Goal: Task Accomplishment & Management: Manage account settings

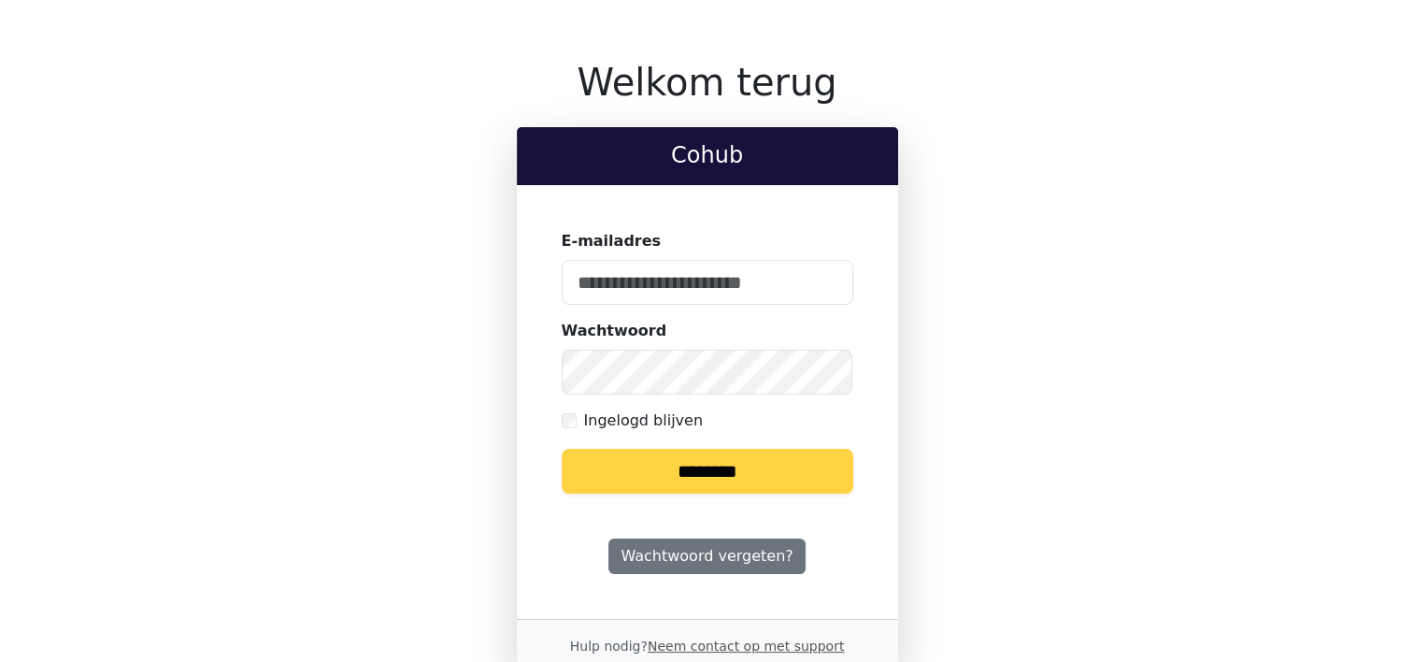
type input "**********"
click at [702, 475] on input "********" at bounding box center [708, 471] width 292 height 45
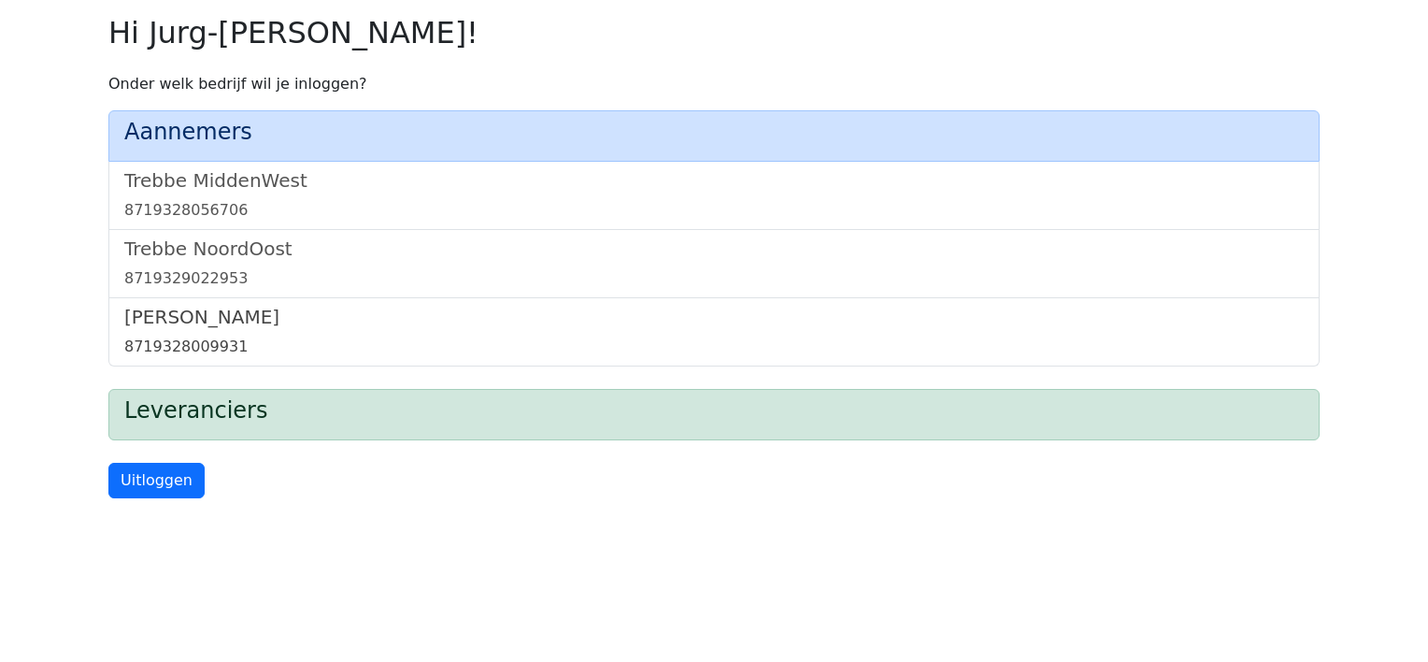
click at [195, 319] on h5 "[PERSON_NAME]" at bounding box center [713, 317] width 1179 height 22
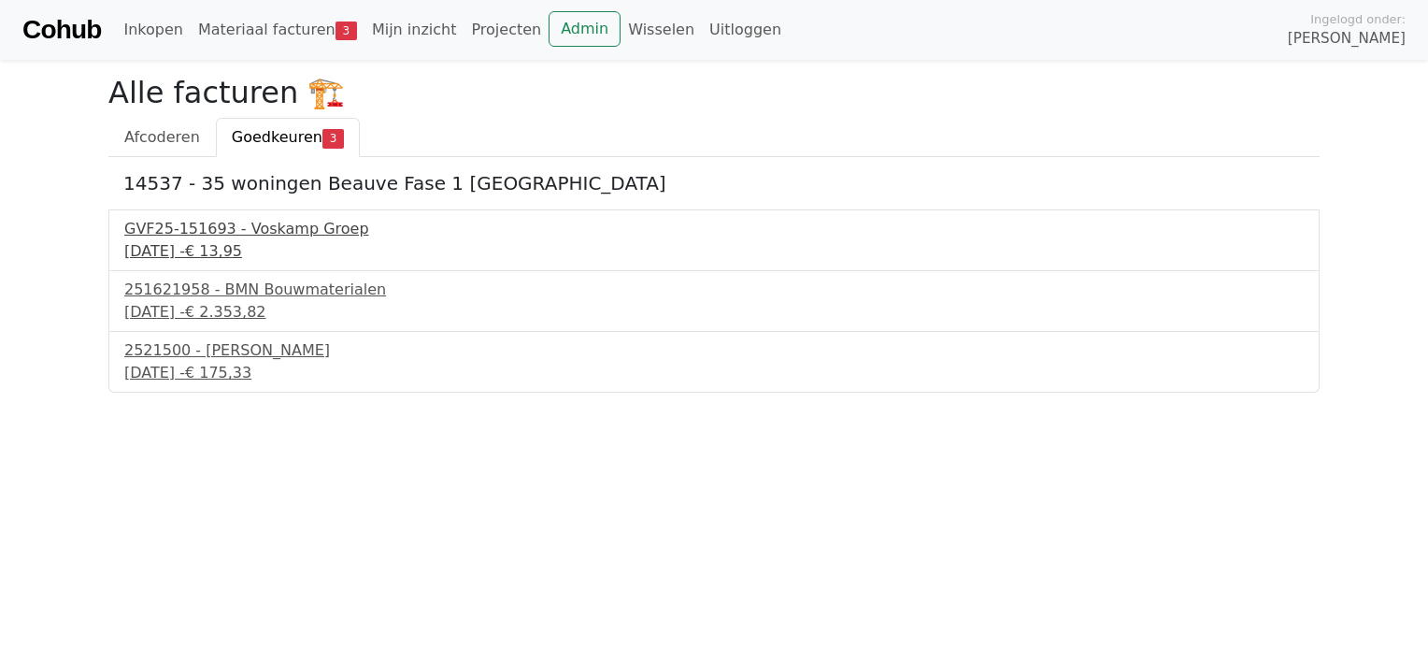
click at [194, 247] on div "15 september 2025 - € 13,95" at bounding box center [713, 251] width 1179 height 22
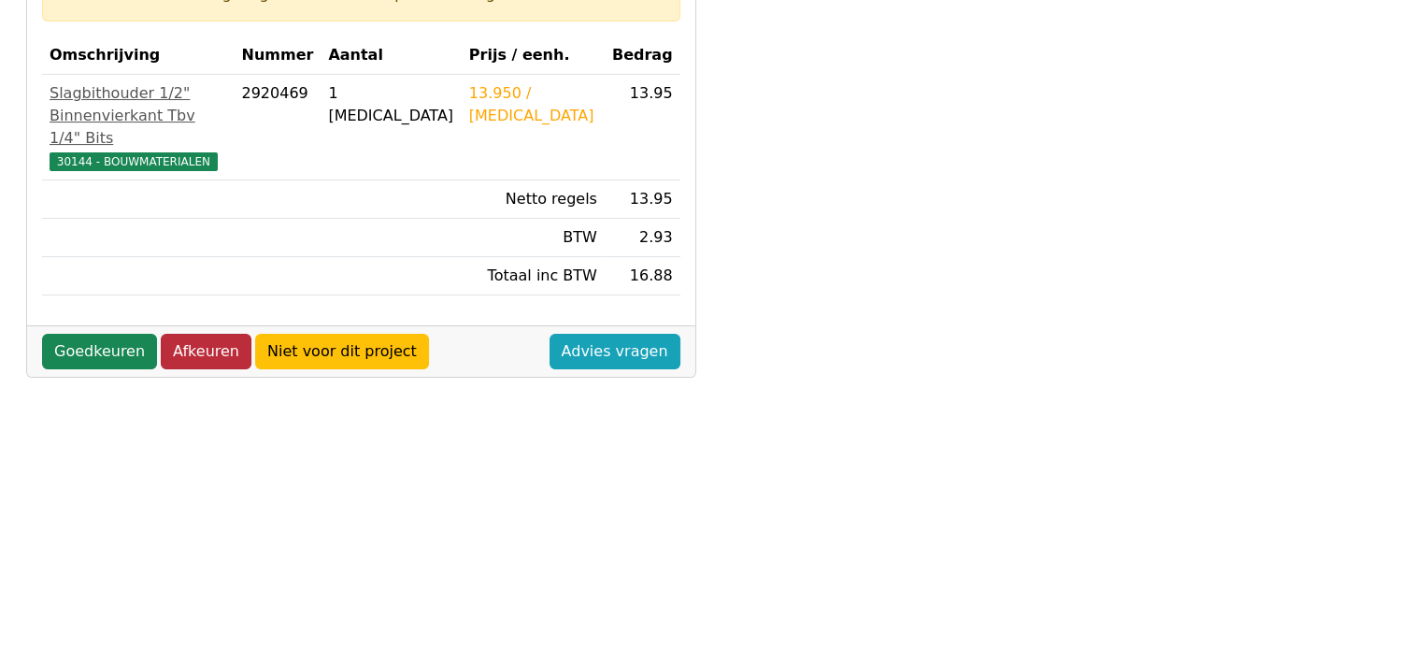
scroll to position [374, 0]
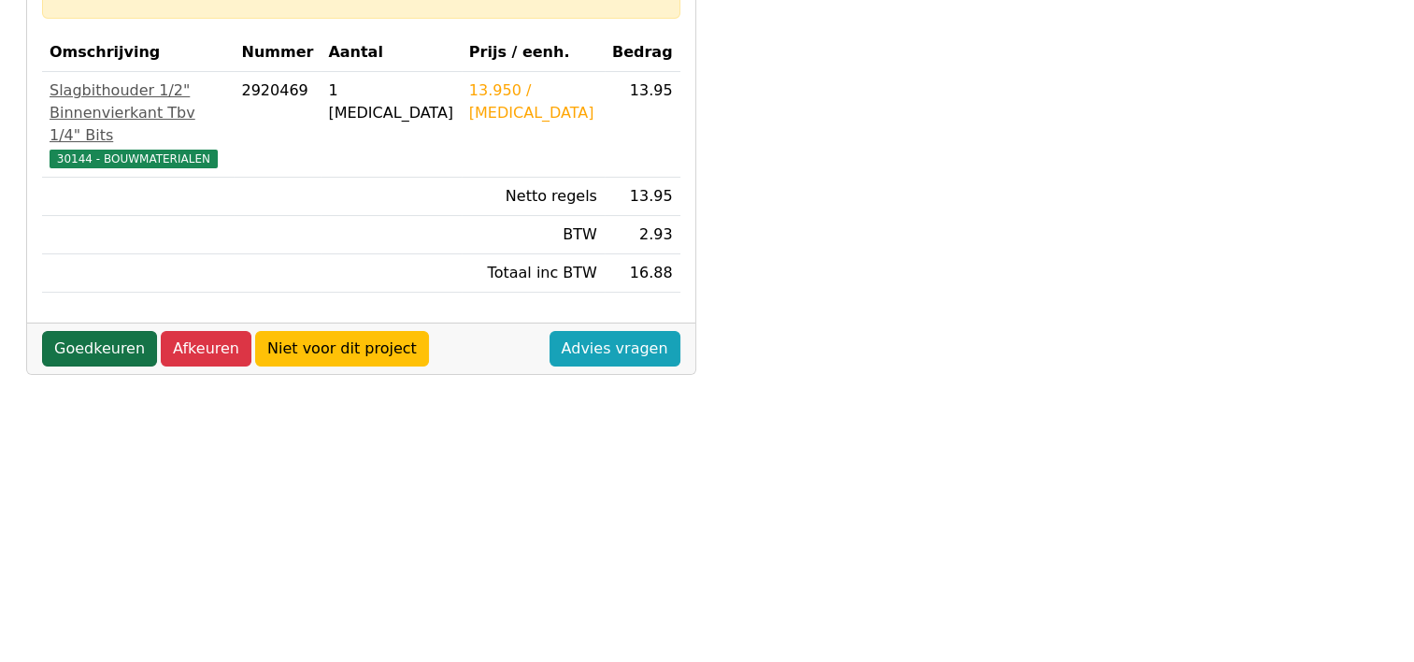
click at [110, 351] on link "Goedkeuren" at bounding box center [99, 349] width 115 height 36
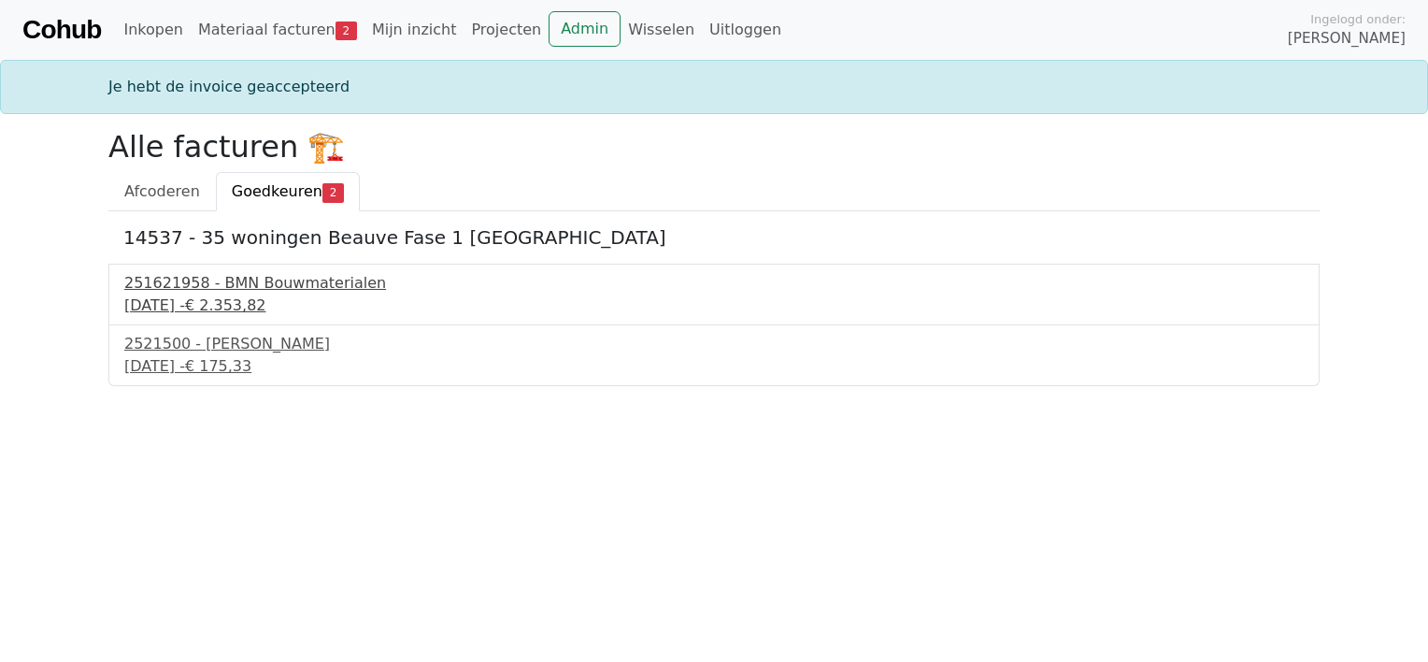
click at [171, 278] on div "251621958 - BMN Bouwmaterialen" at bounding box center [713, 283] width 1179 height 22
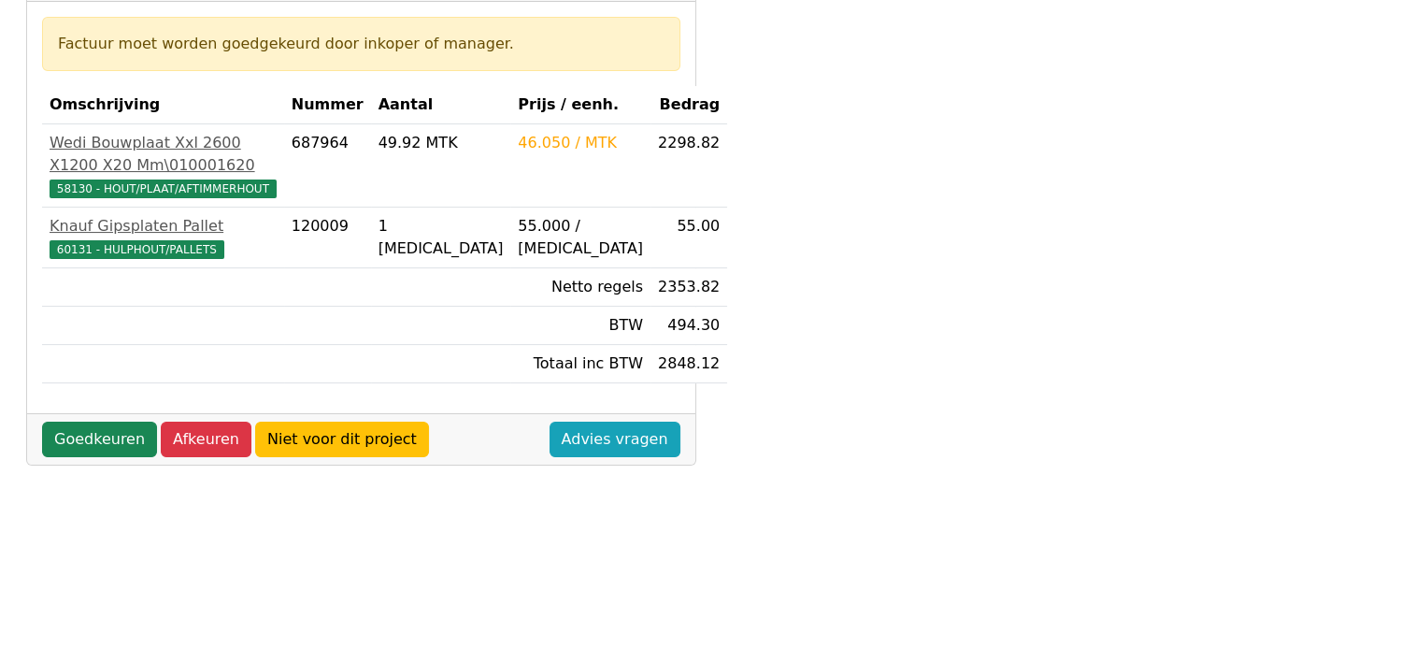
scroll to position [374, 0]
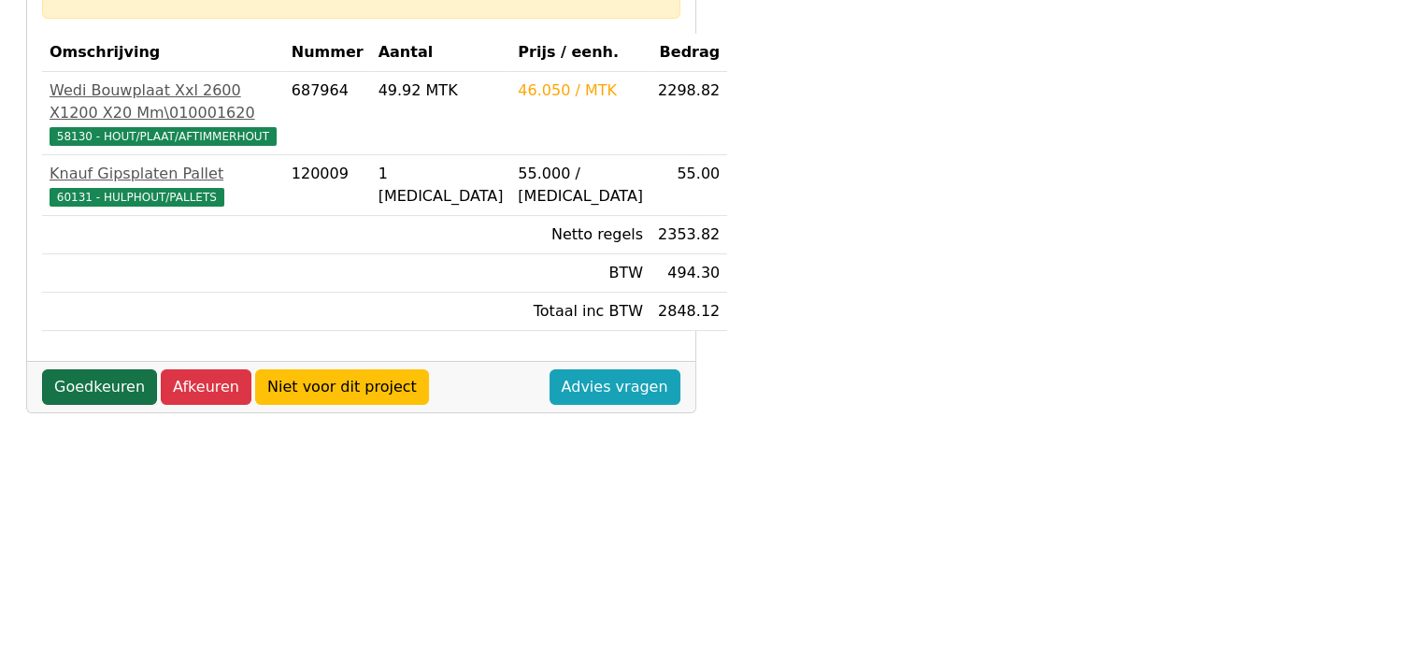
click at [83, 405] on link "Goedkeuren" at bounding box center [99, 387] width 115 height 36
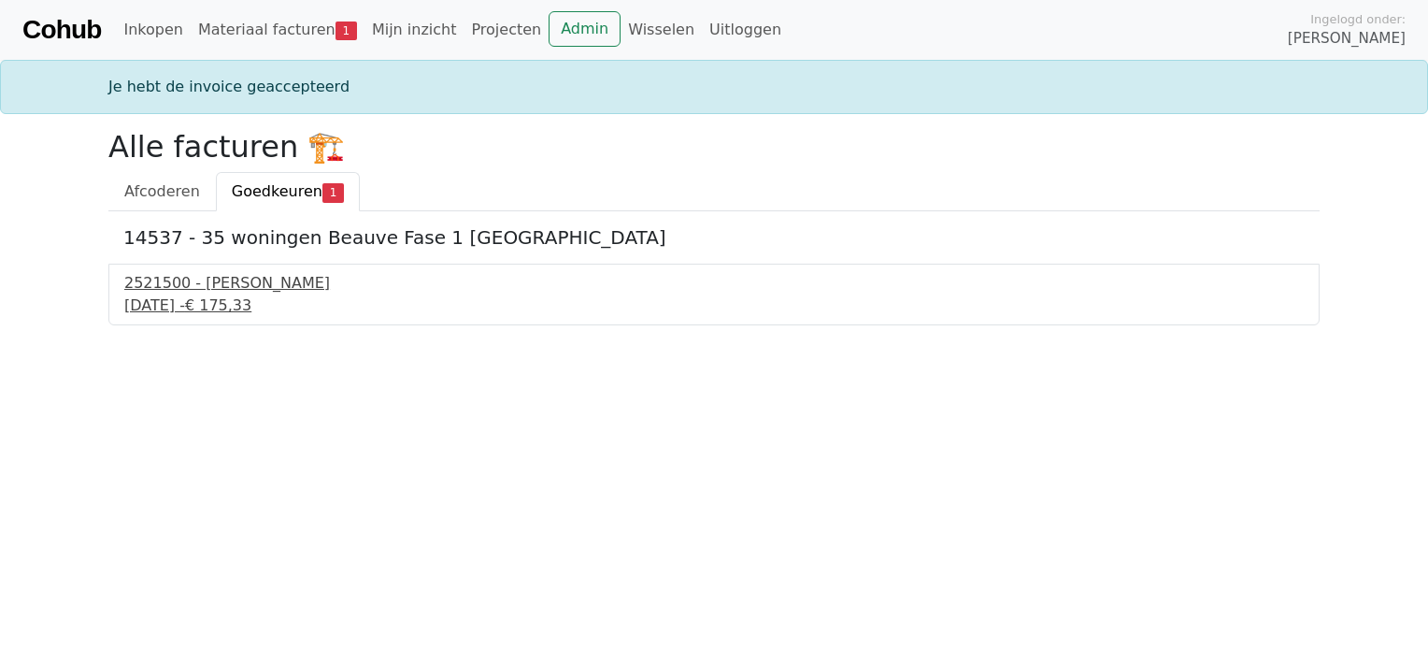
click at [201, 295] on div "[DATE] - € 175,33" at bounding box center [713, 305] width 1179 height 22
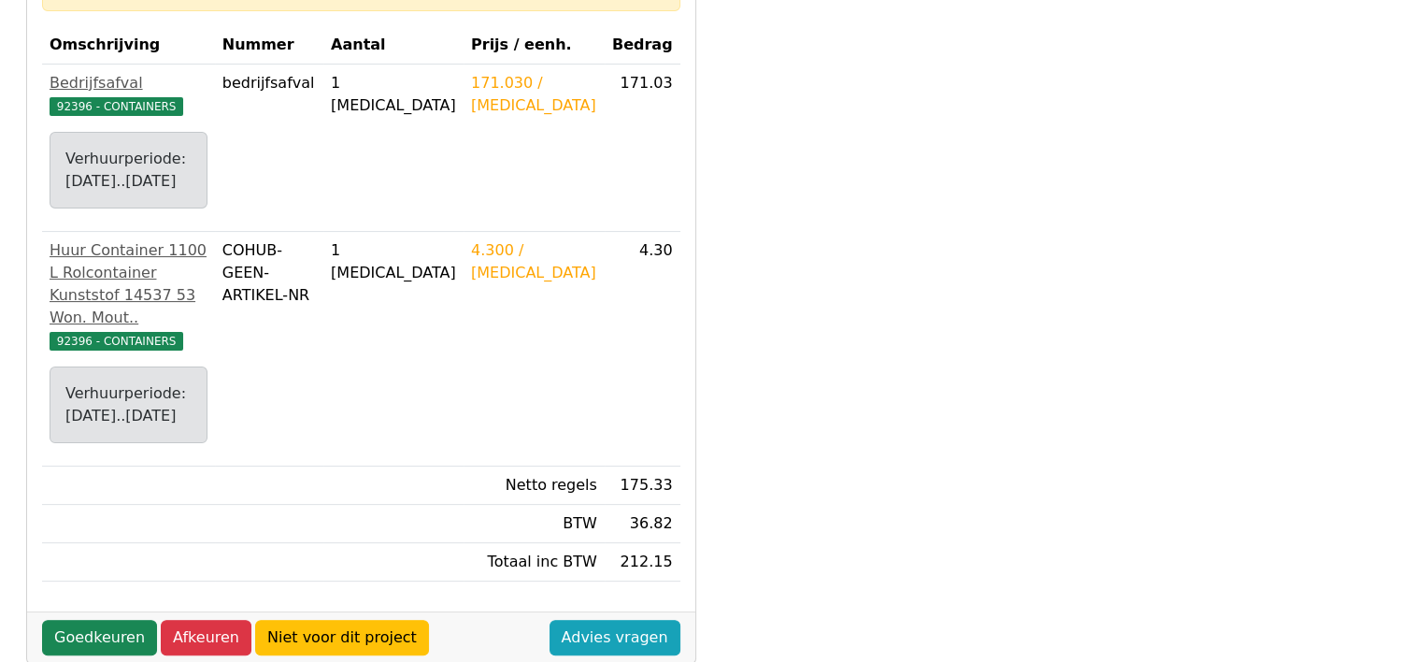
scroll to position [467, 0]
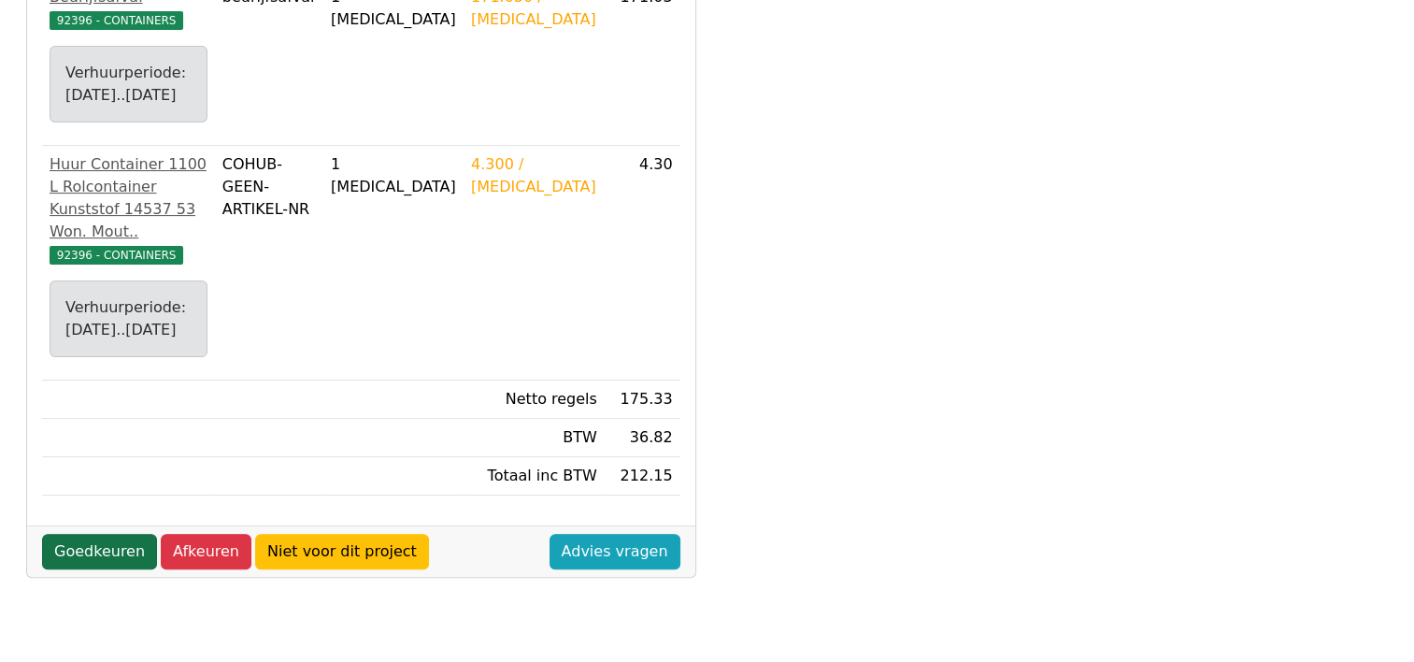
click at [86, 561] on link "Goedkeuren" at bounding box center [99, 552] width 115 height 36
